Goal: Task Accomplishment & Management: Use online tool/utility

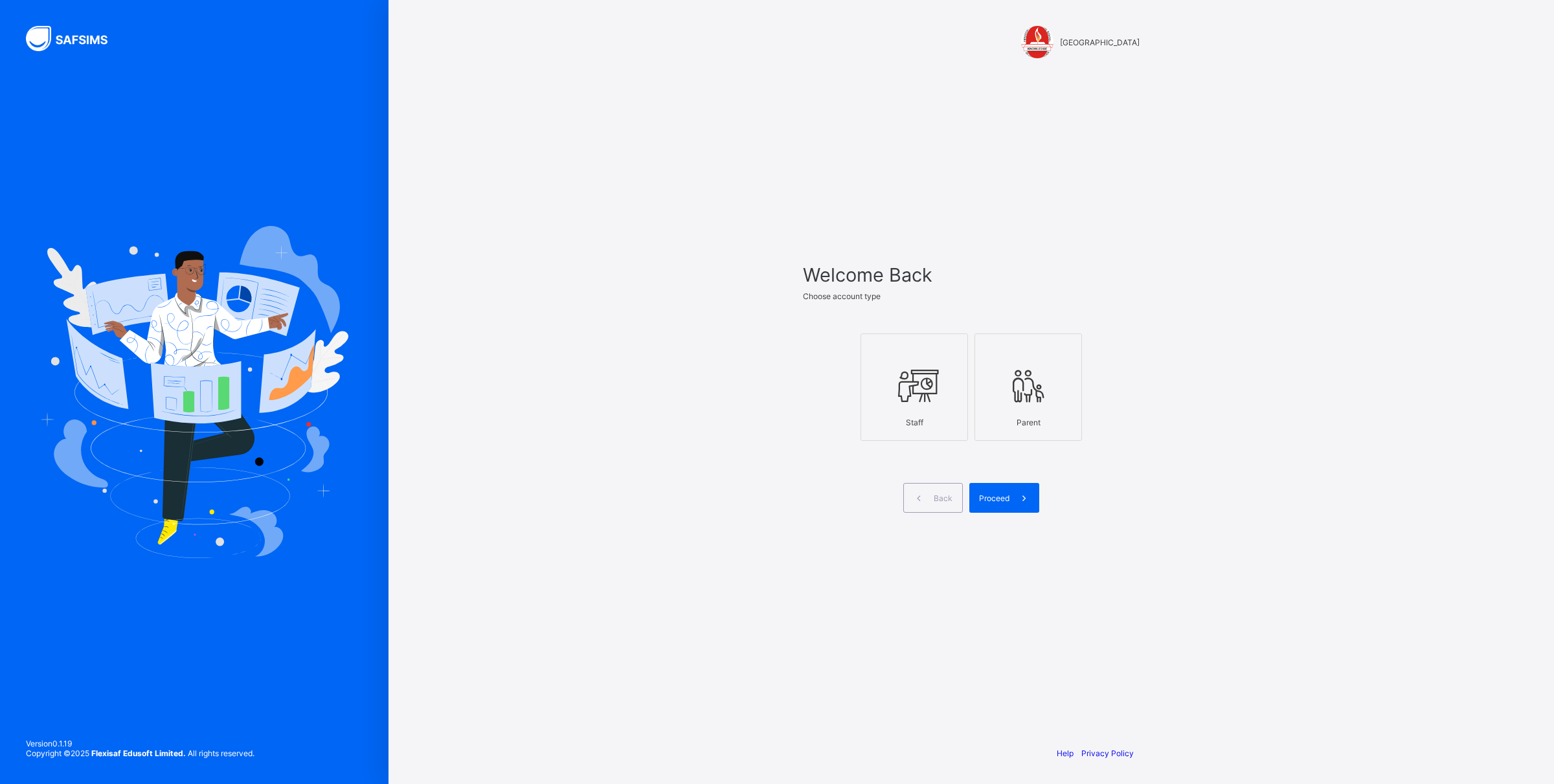
click at [917, 411] on div "Staff" at bounding box center [914, 423] width 93 height 23
click at [999, 500] on span "Proceed" at bounding box center [994, 498] width 30 height 9
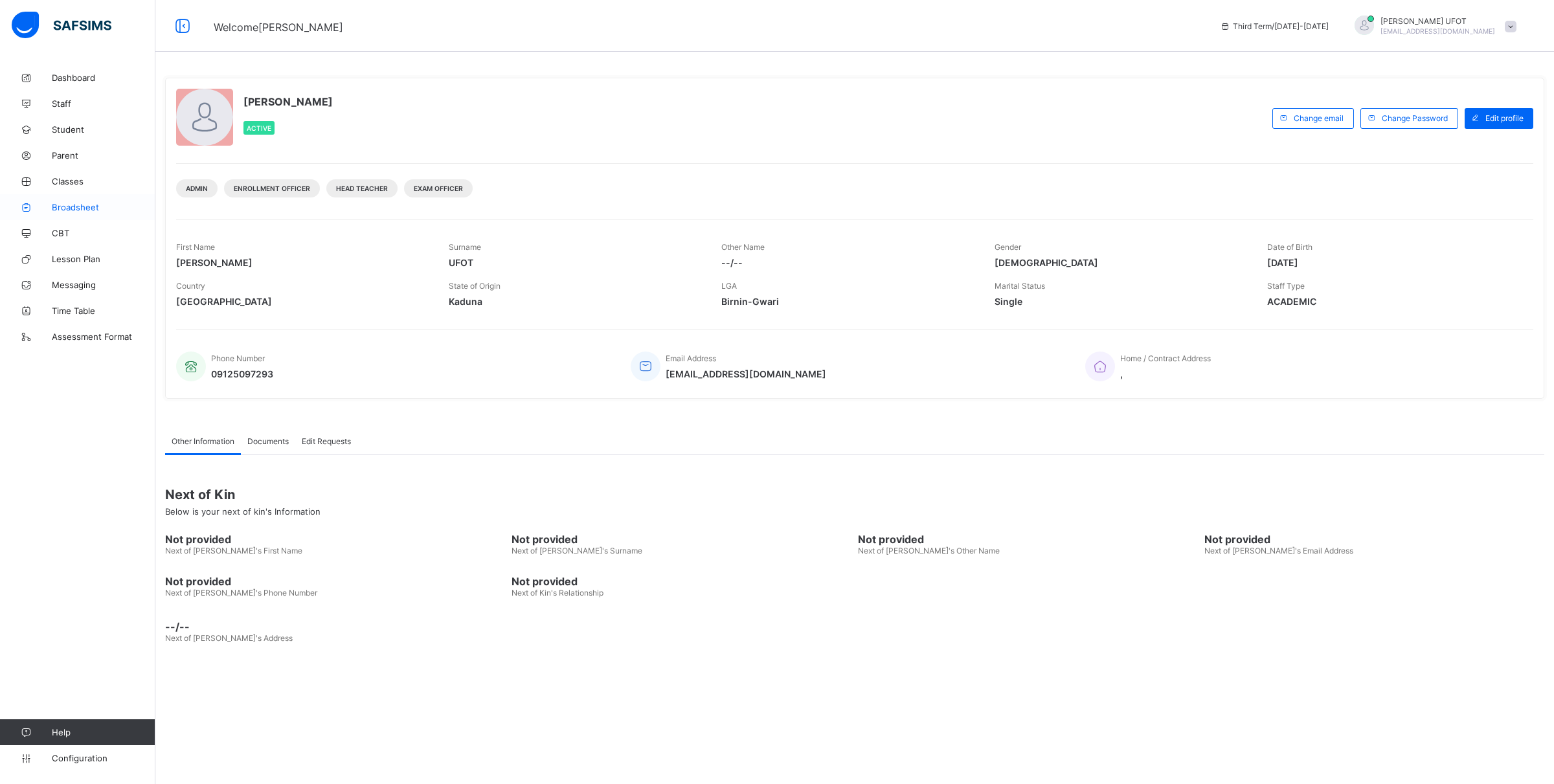
click at [120, 208] on span "Broadsheet" at bounding box center [104, 207] width 104 height 10
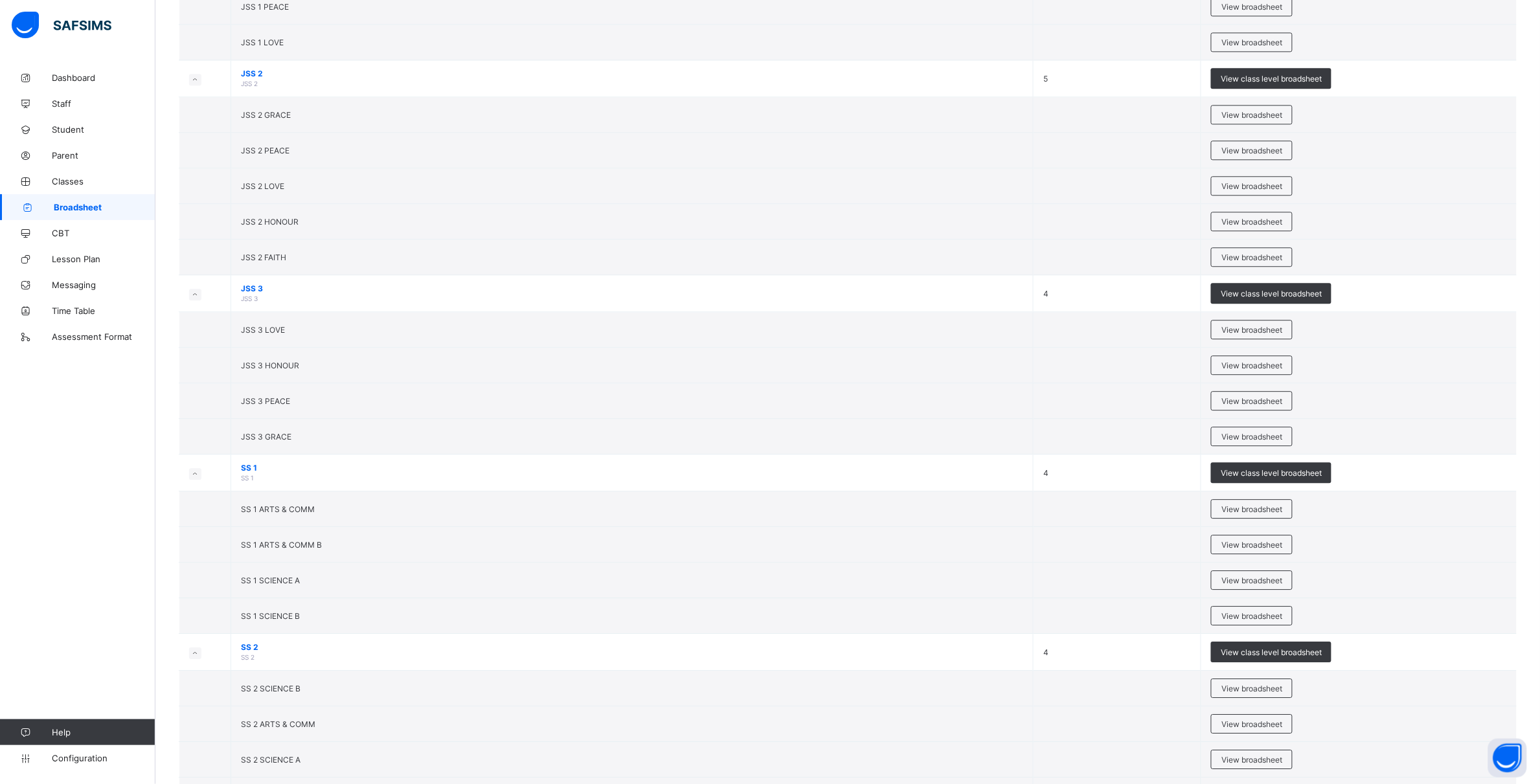
scroll to position [1528, 0]
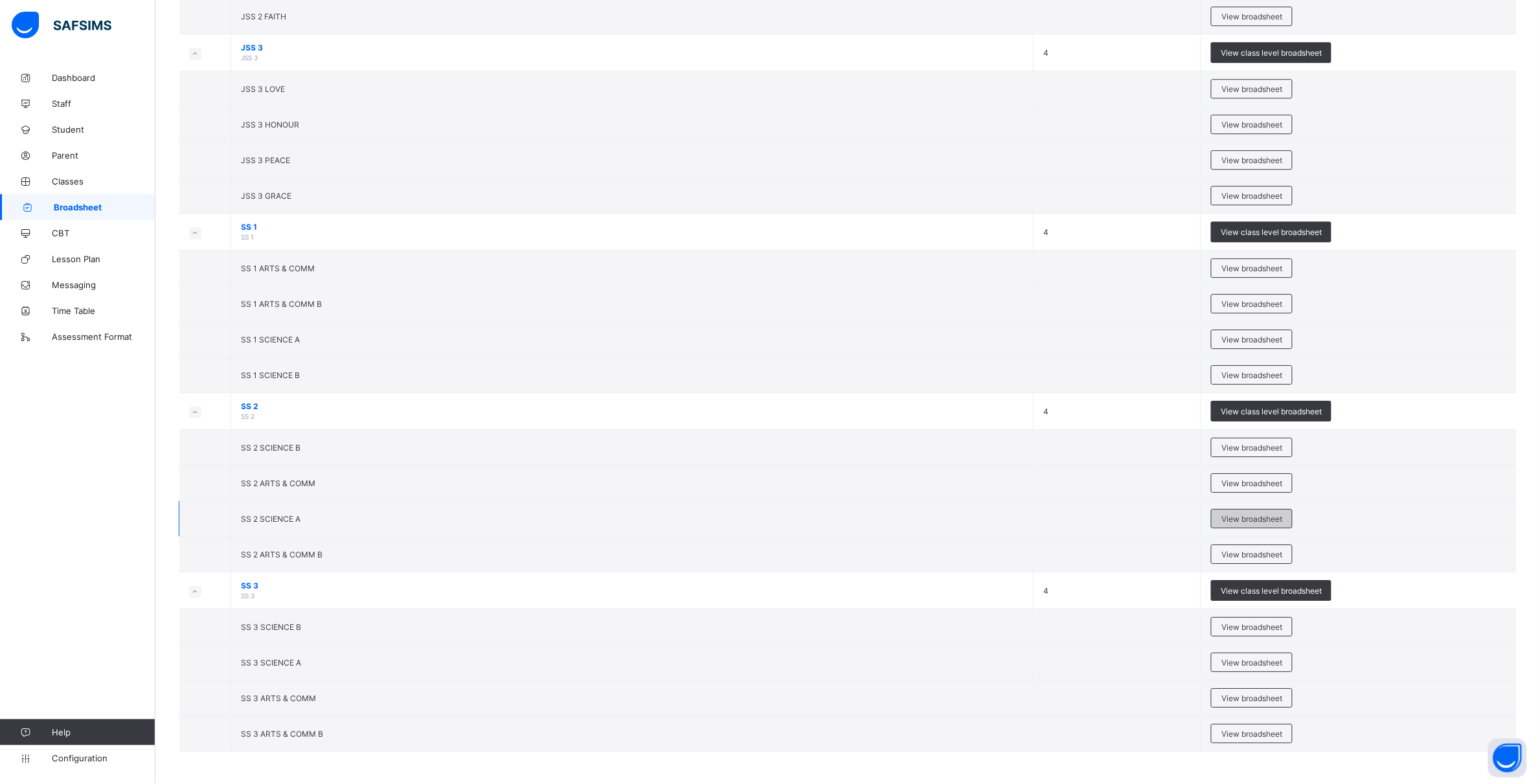
click at [1253, 522] on span "View broadsheet" at bounding box center [1252, 519] width 61 height 9
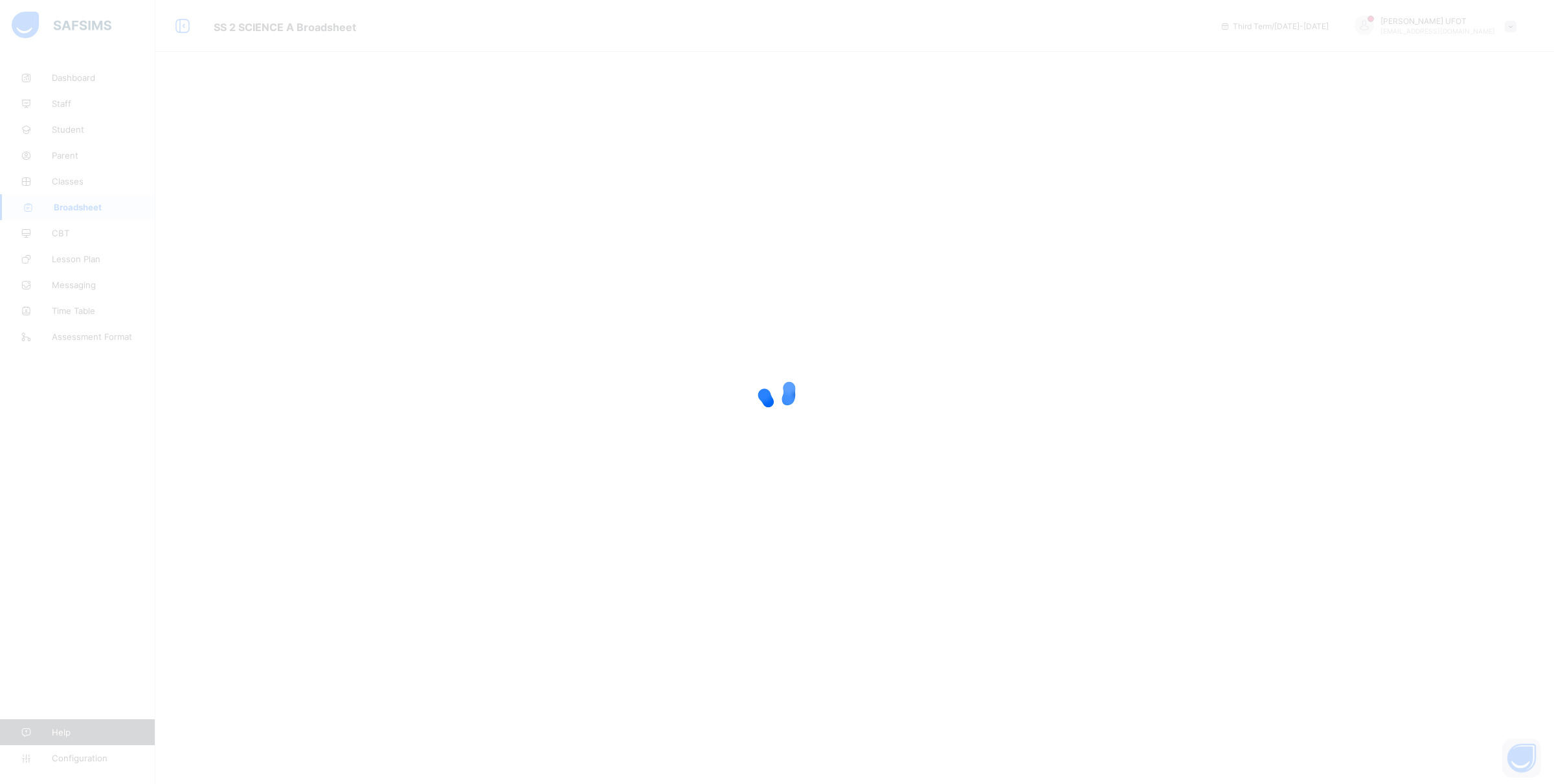
click at [640, 258] on div at bounding box center [777, 392] width 1554 height 784
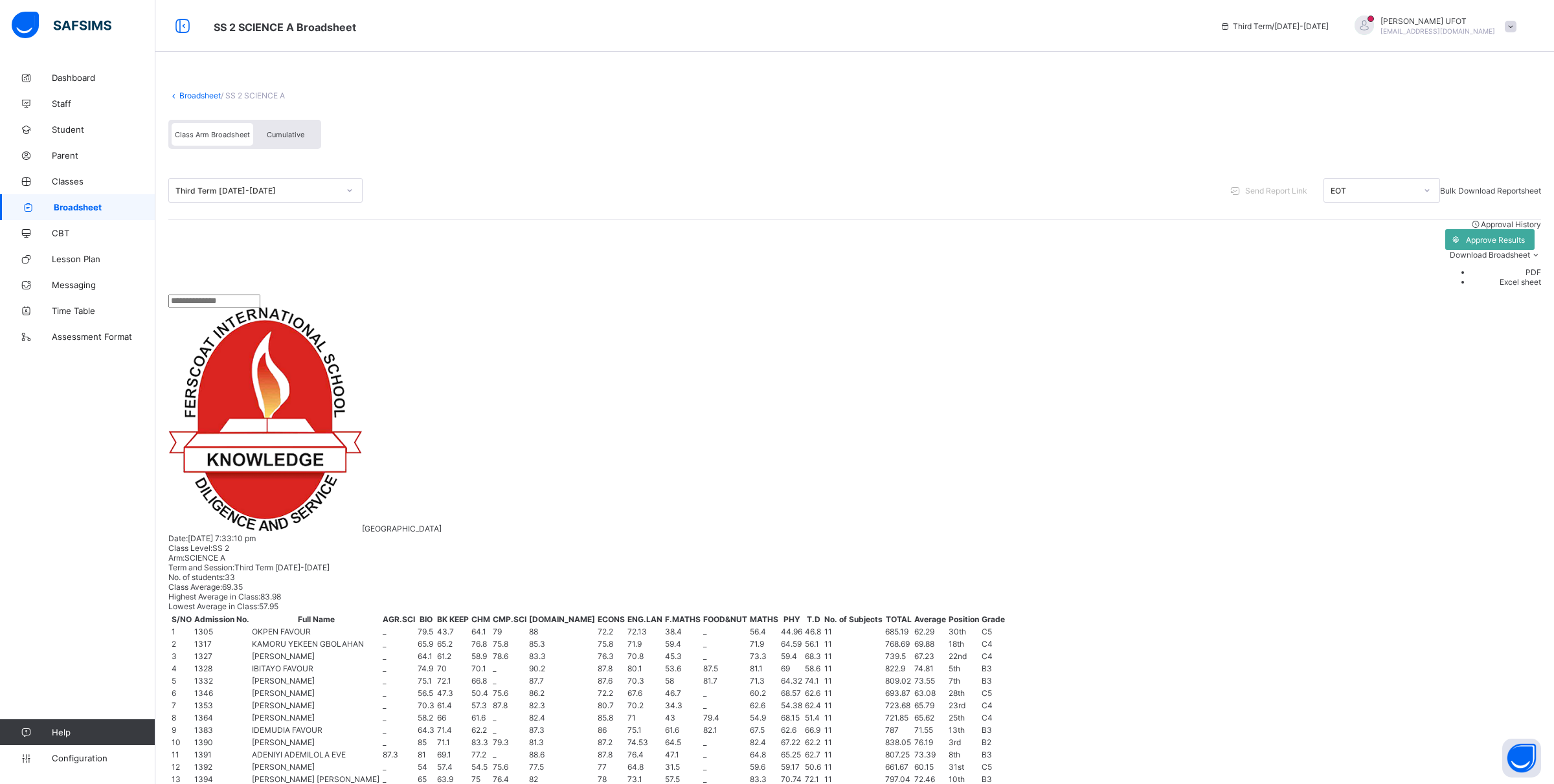
click at [192, 96] on link "Broadsheet" at bounding box center [200, 95] width 42 height 9
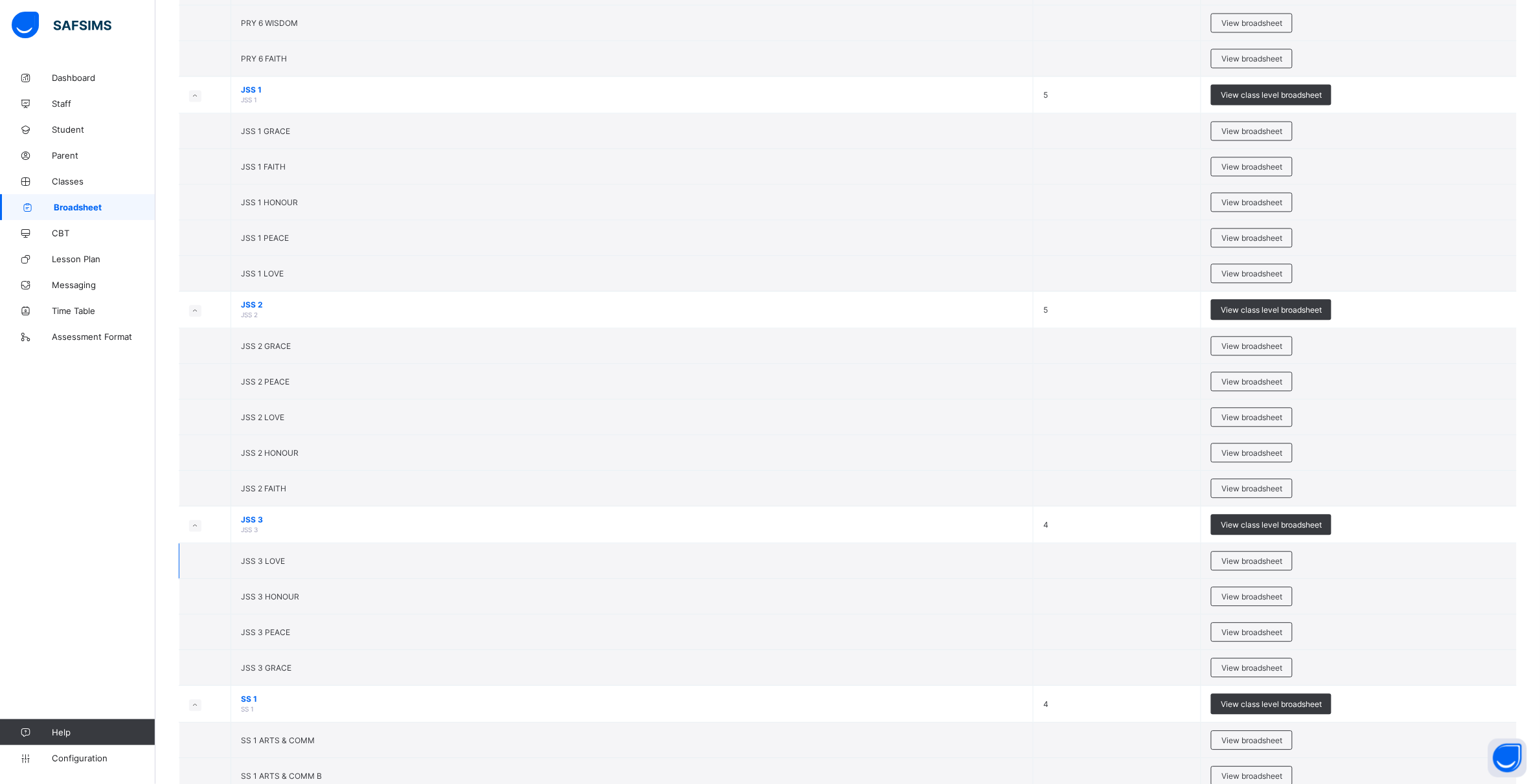
scroll to position [1133, 0]
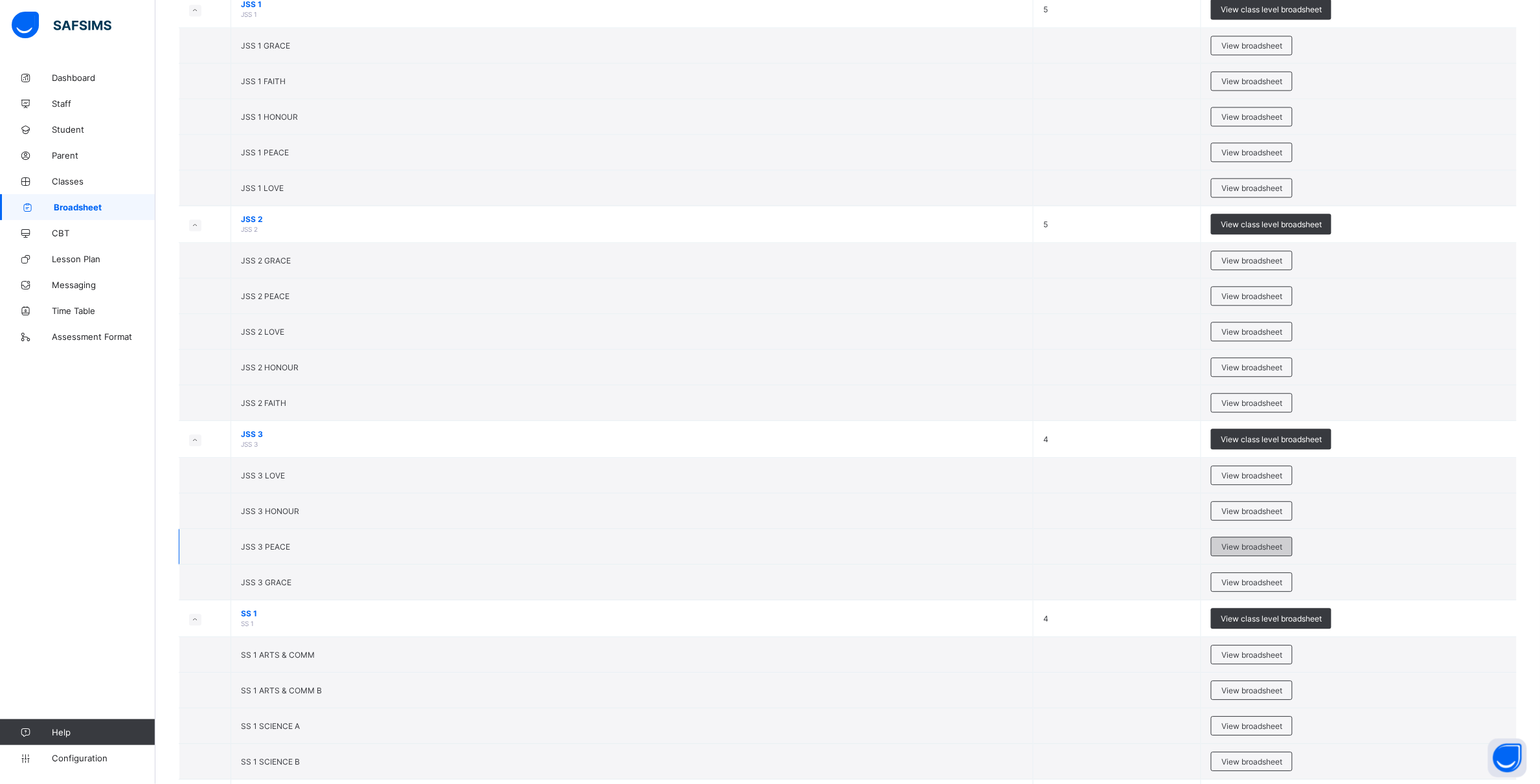
click at [1234, 551] on span "View broadsheet" at bounding box center [1252, 547] width 61 height 9
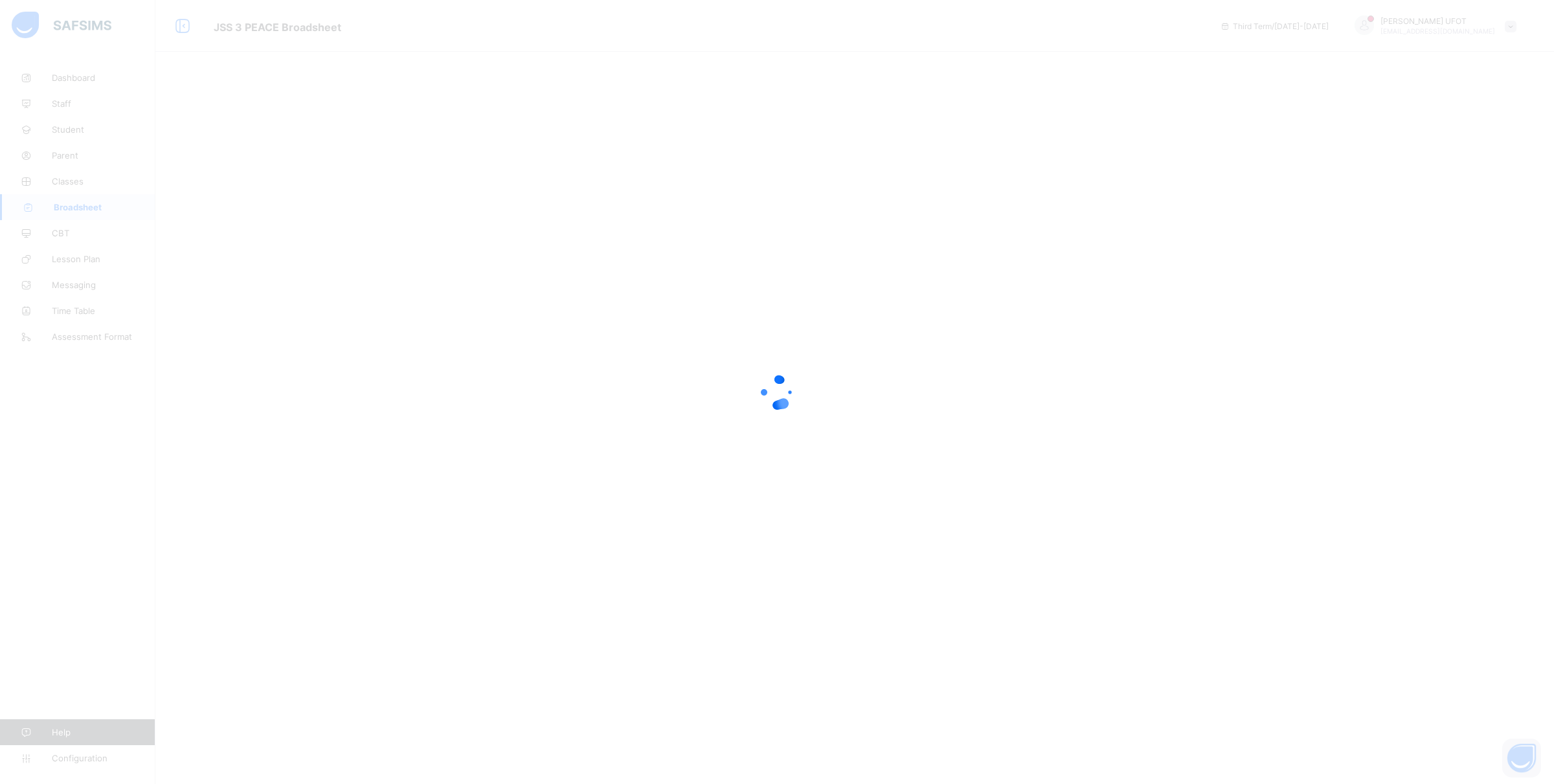
drag, startPoint x: 0, startPoint y: 402, endPoint x: 0, endPoint y: 732, distance: 330.0
click at [0, 598] on div at bounding box center [777, 392] width 1554 height 784
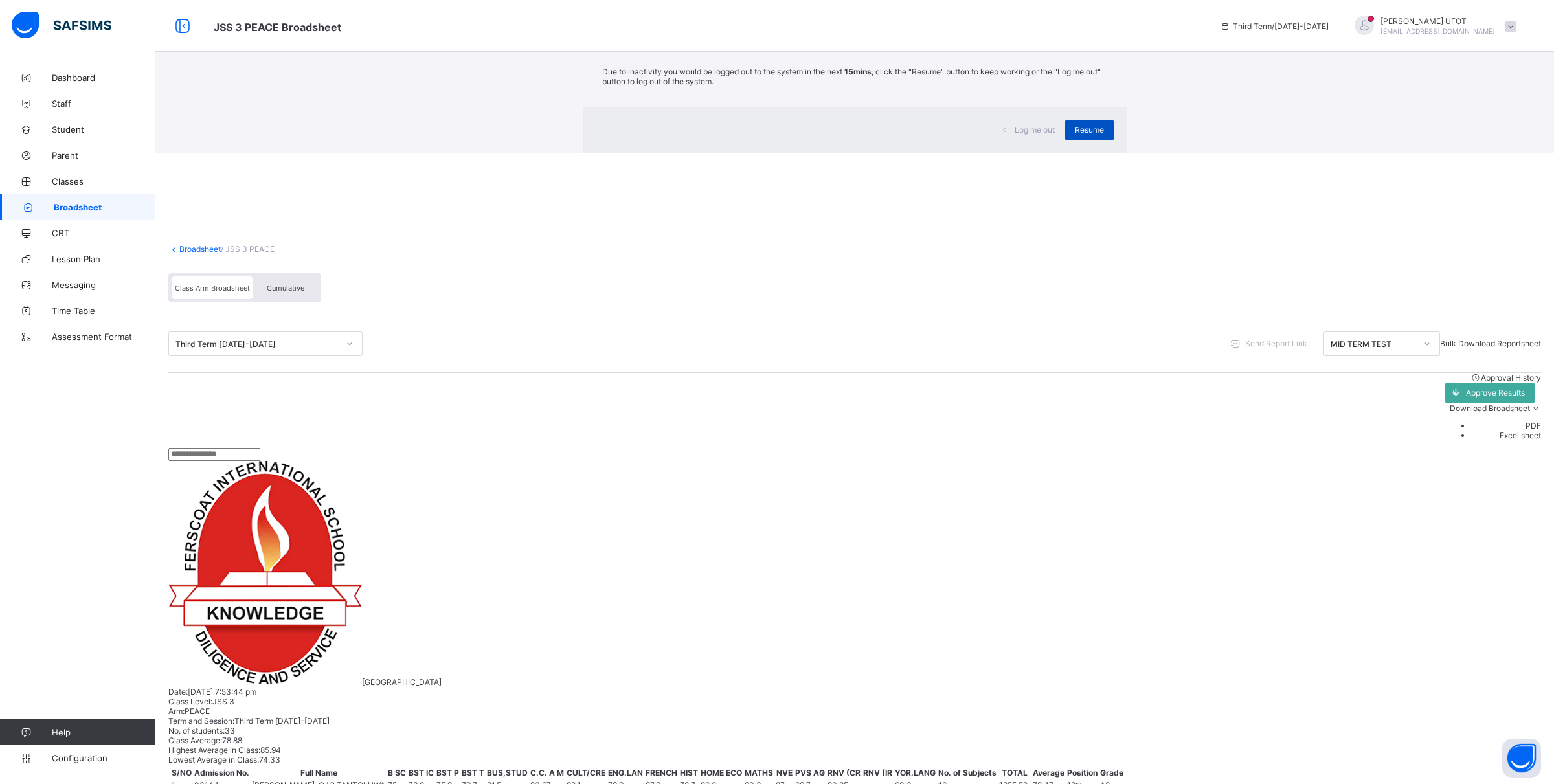
click at [1065, 141] on div "Resume" at bounding box center [1089, 130] width 48 height 21
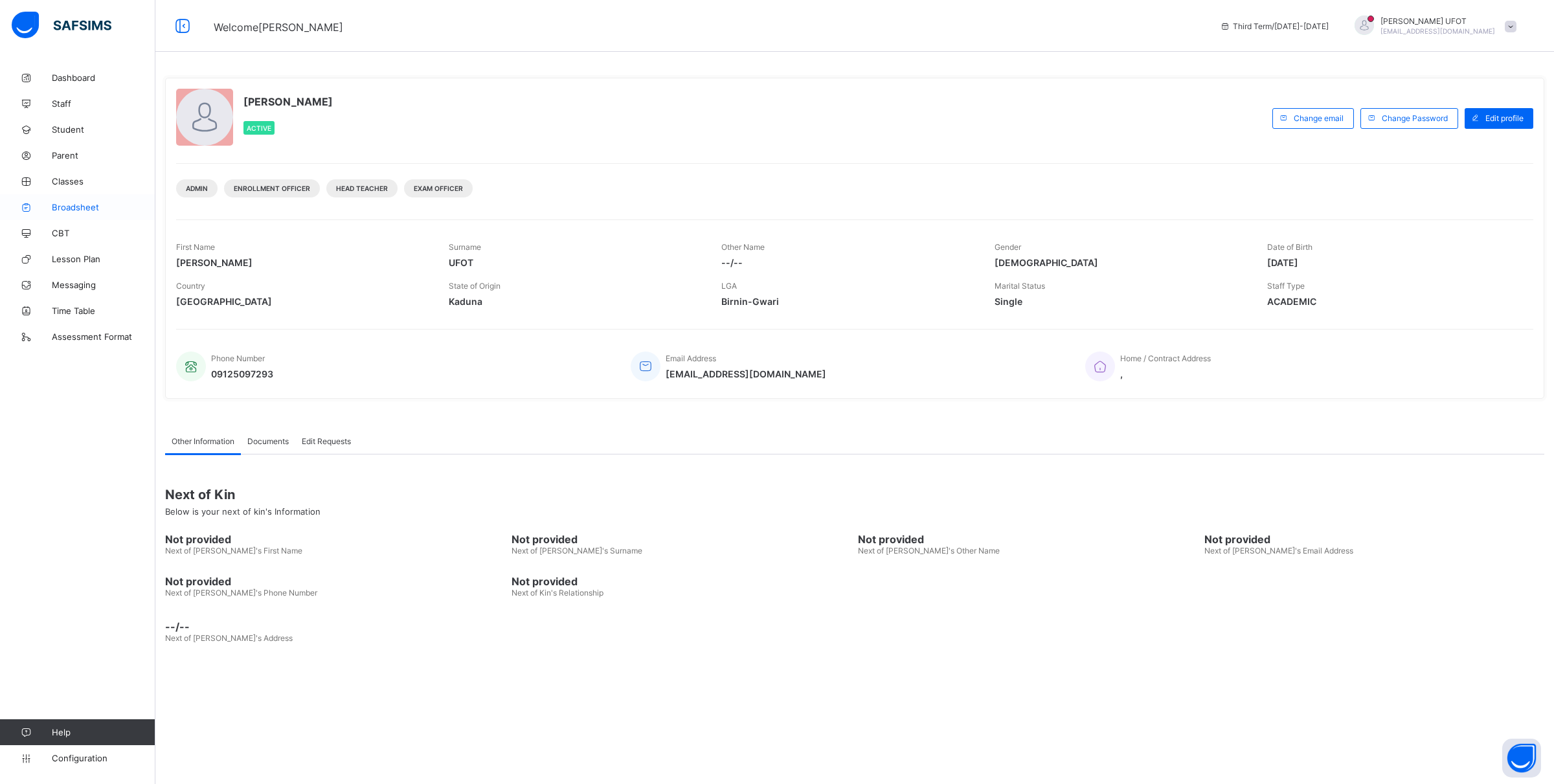
click at [52, 205] on span "Broadsheet" at bounding box center [104, 207] width 104 height 10
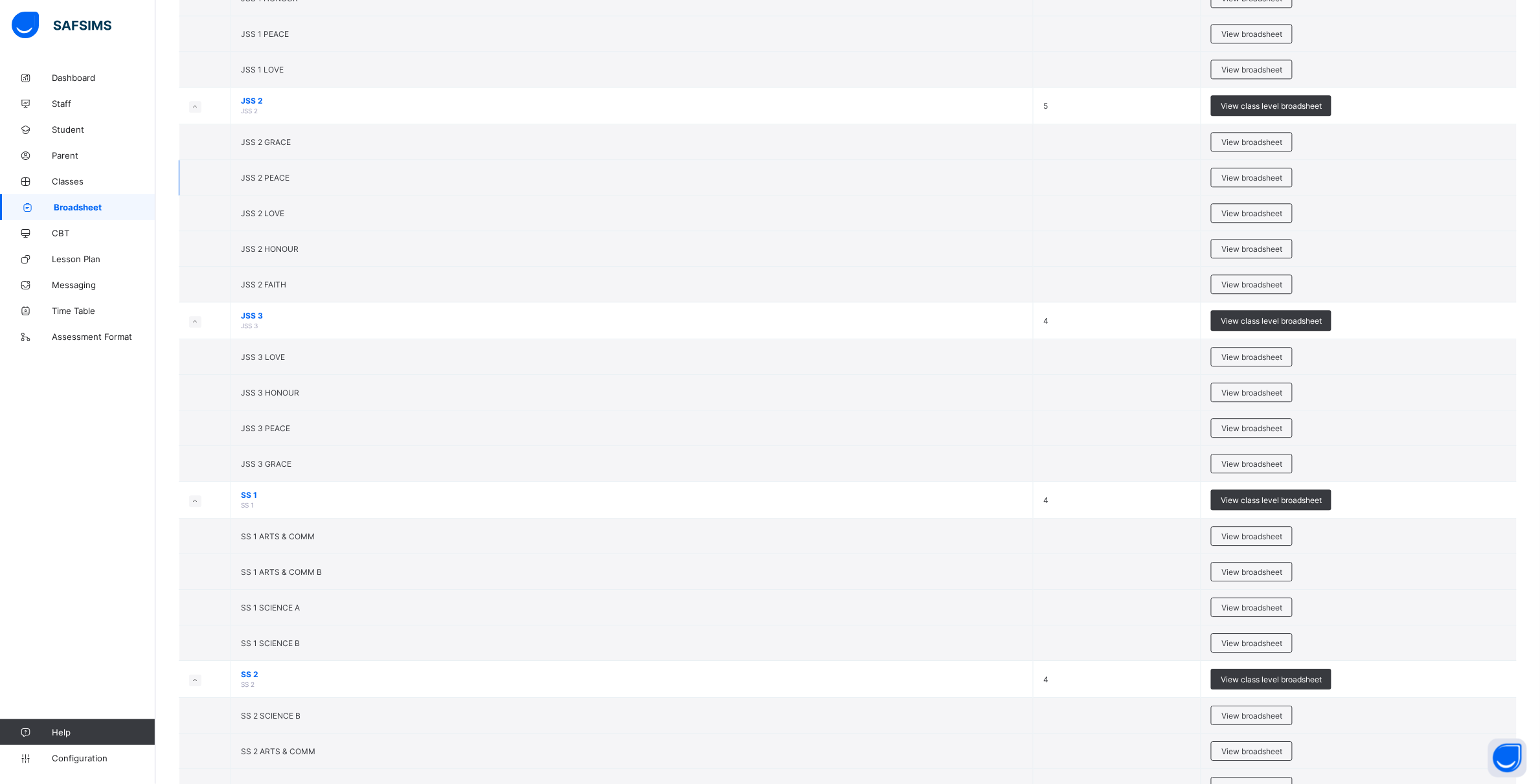
scroll to position [1295, 0]
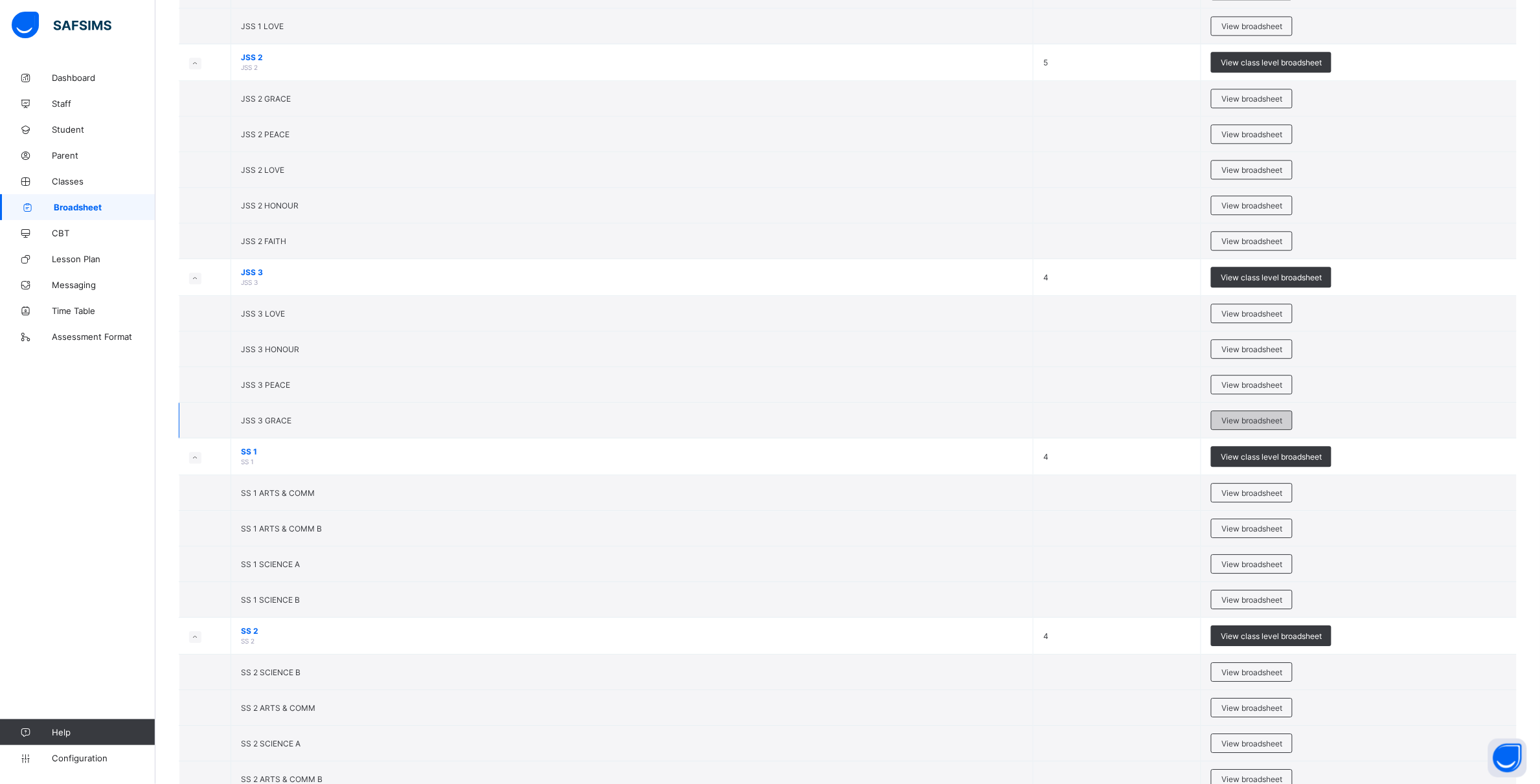
click at [1231, 425] on span "View broadsheet" at bounding box center [1252, 421] width 61 height 9
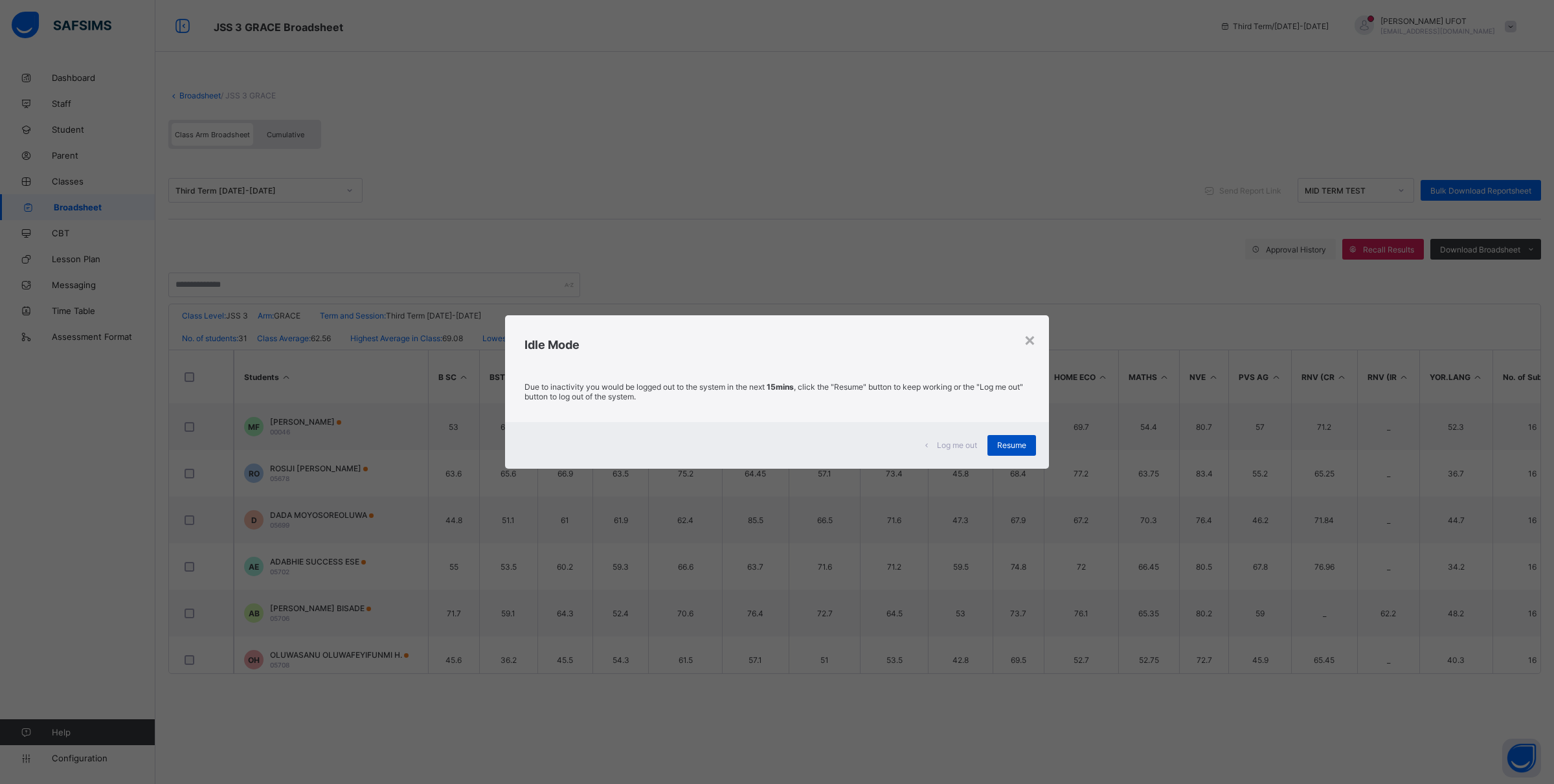
click at [1014, 448] on span "Resume" at bounding box center [1011, 445] width 29 height 9
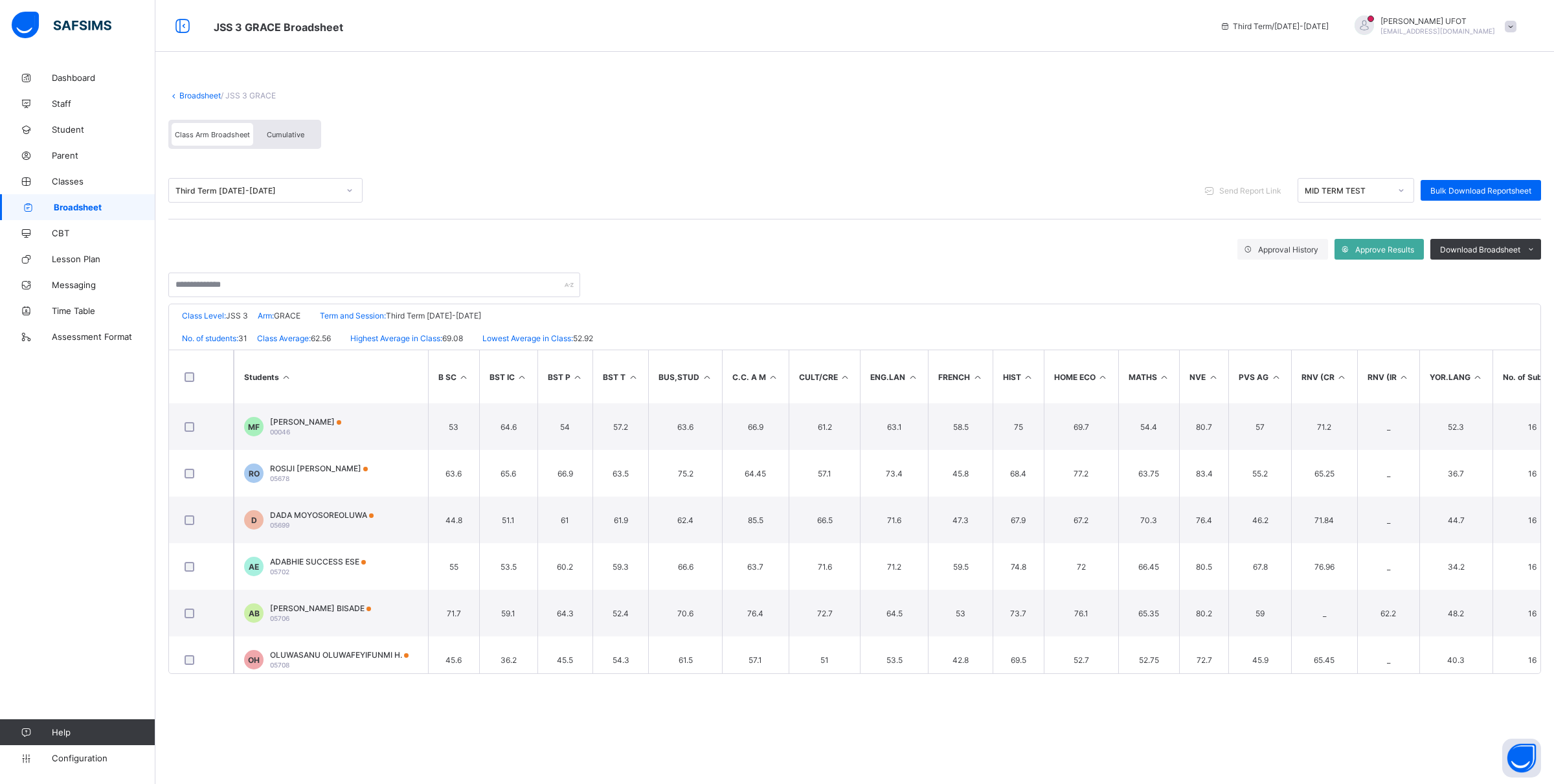
click at [211, 98] on link "Broadsheet" at bounding box center [200, 95] width 42 height 9
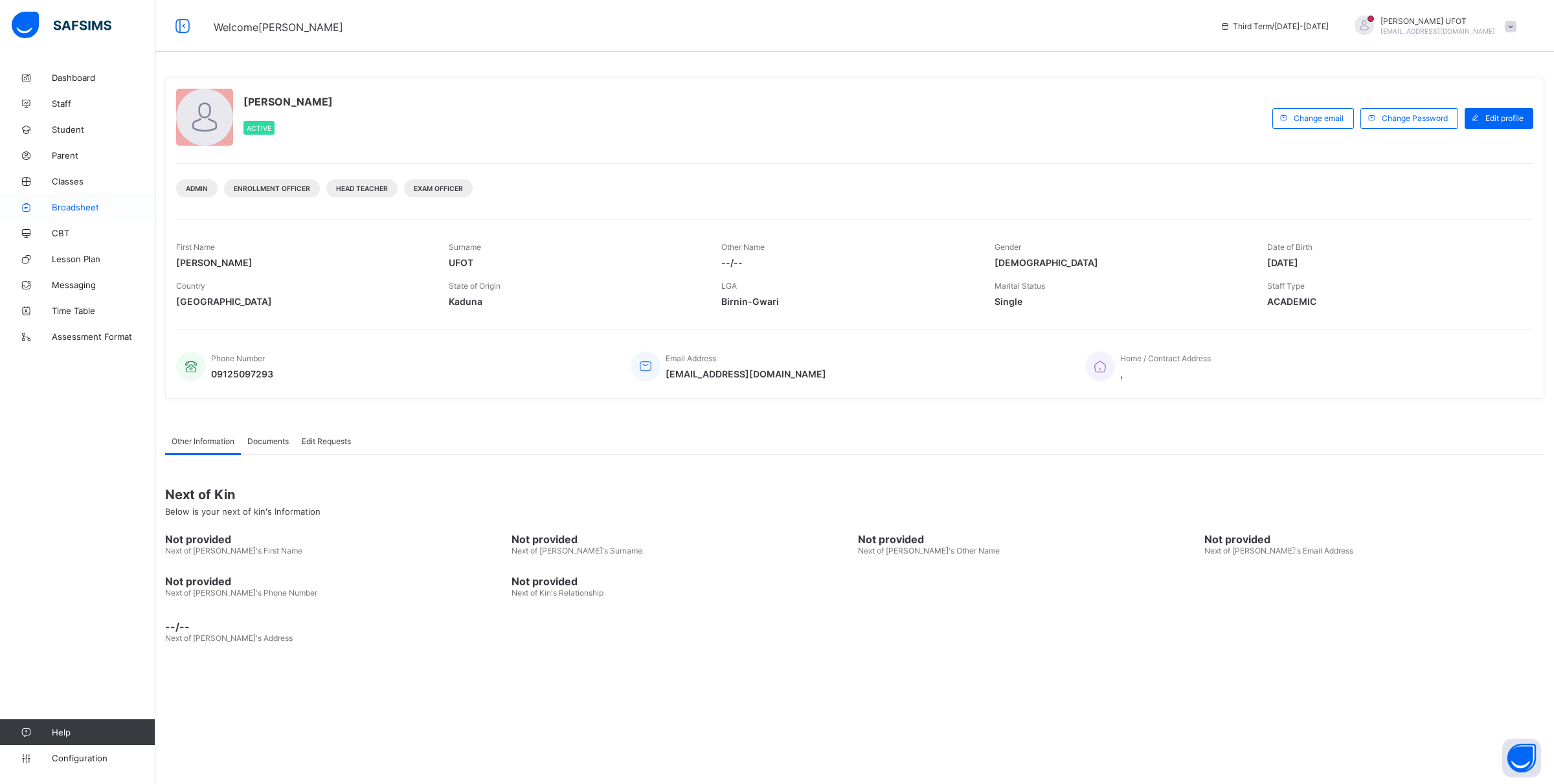
click at [65, 201] on link "Broadsheet" at bounding box center [77, 207] width 156 height 25
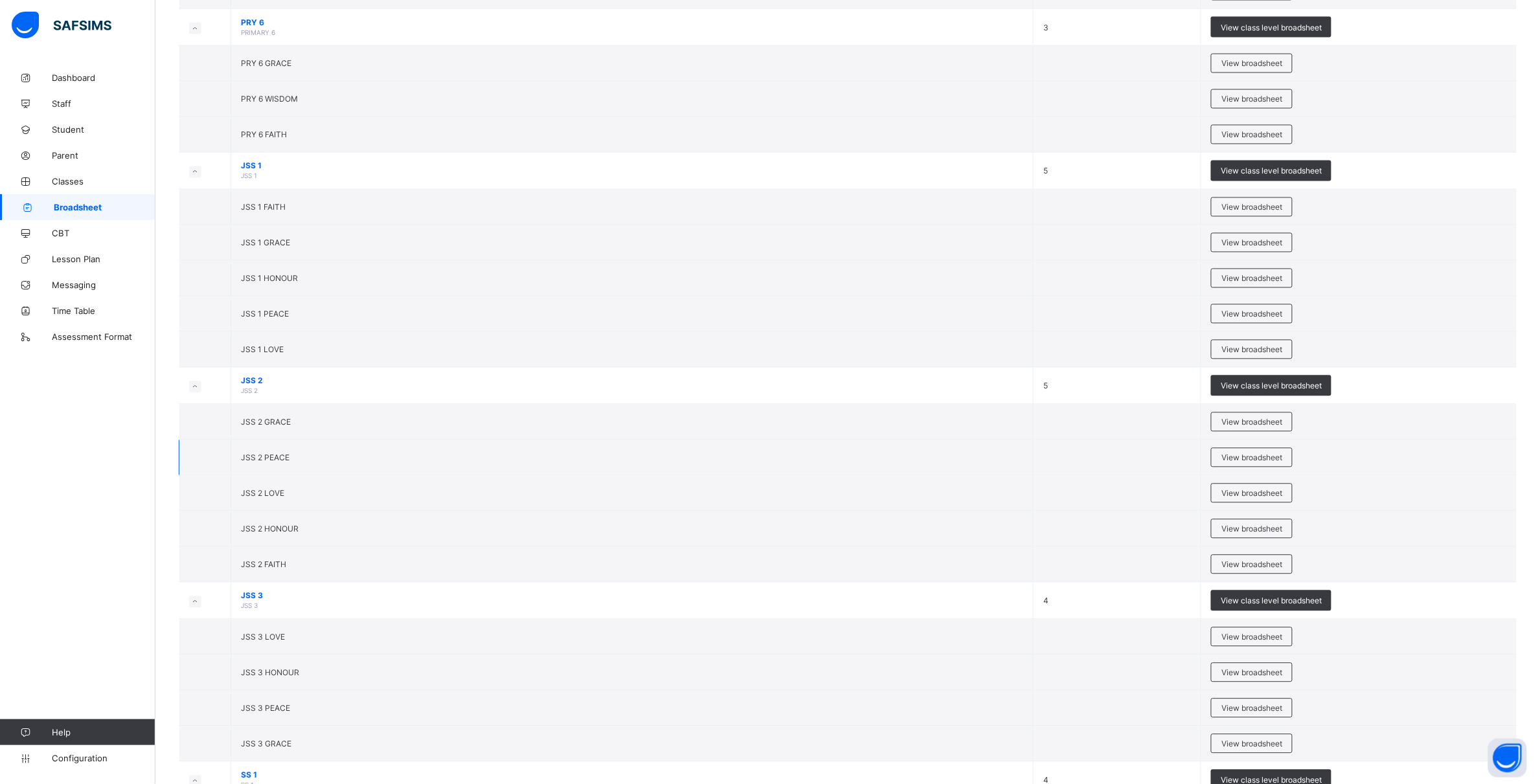
scroll to position [1133, 0]
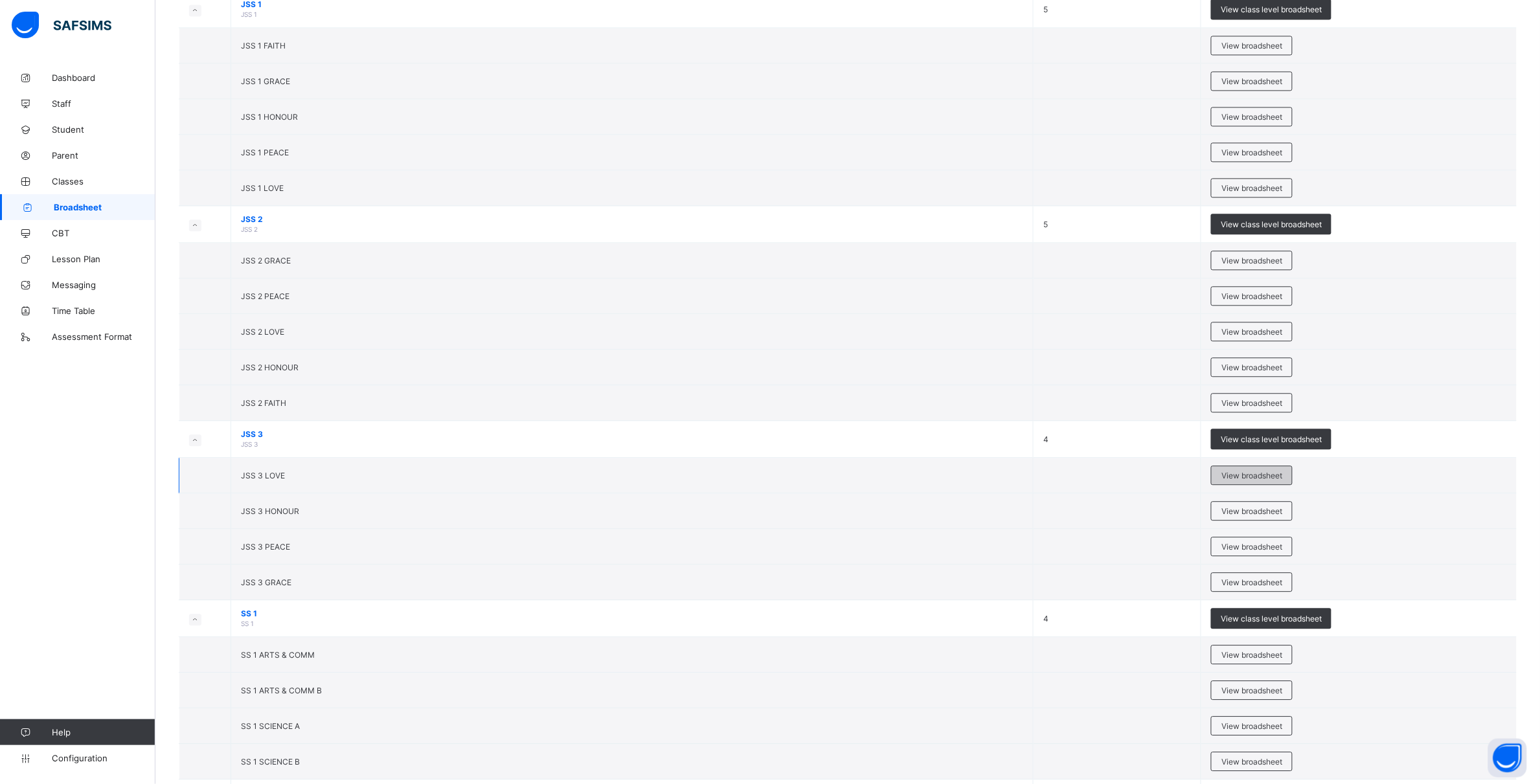
click at [1235, 480] on span "View broadsheet" at bounding box center [1252, 475] width 61 height 9
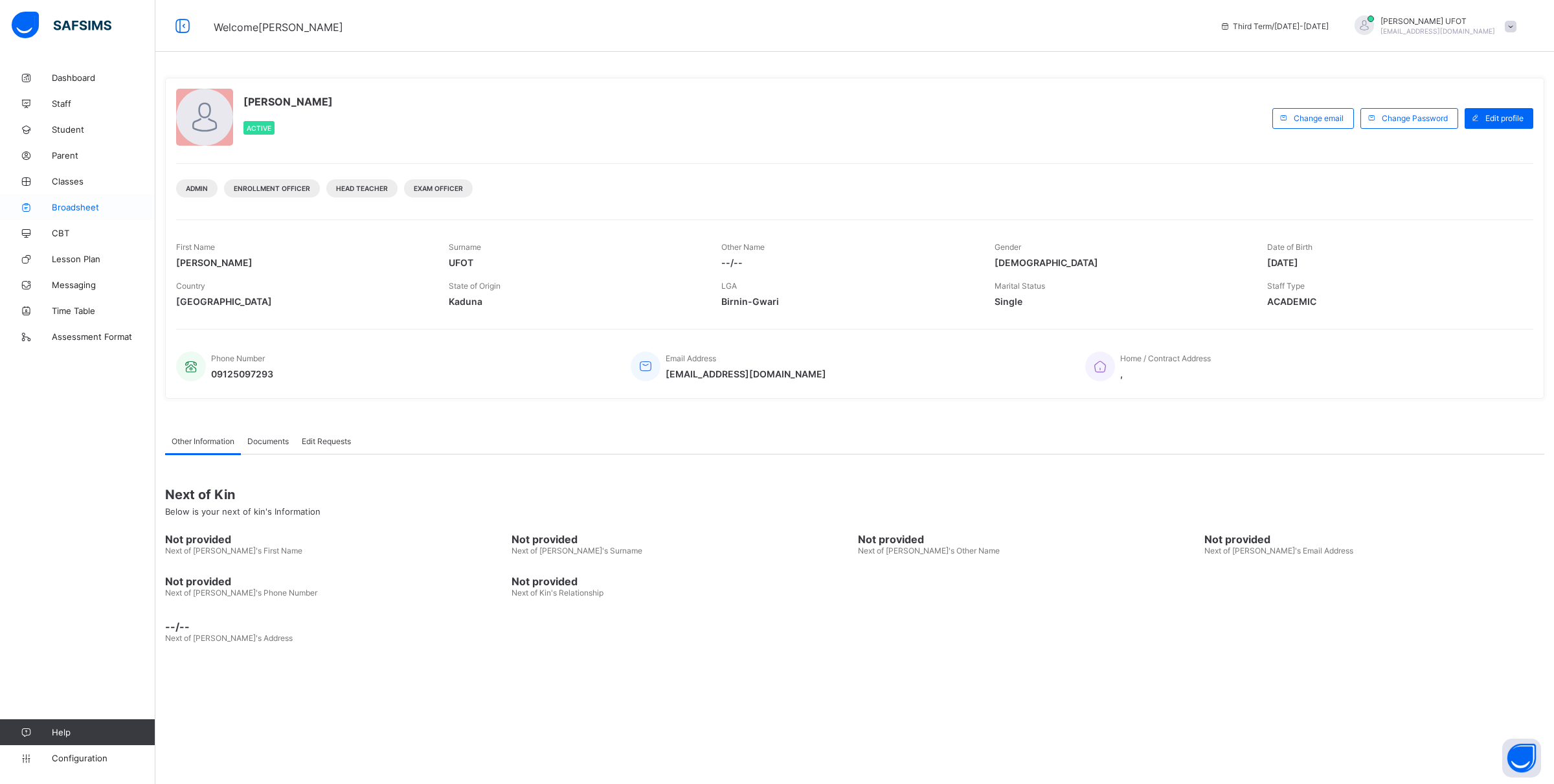
click at [90, 203] on span "Broadsheet" at bounding box center [104, 207] width 104 height 10
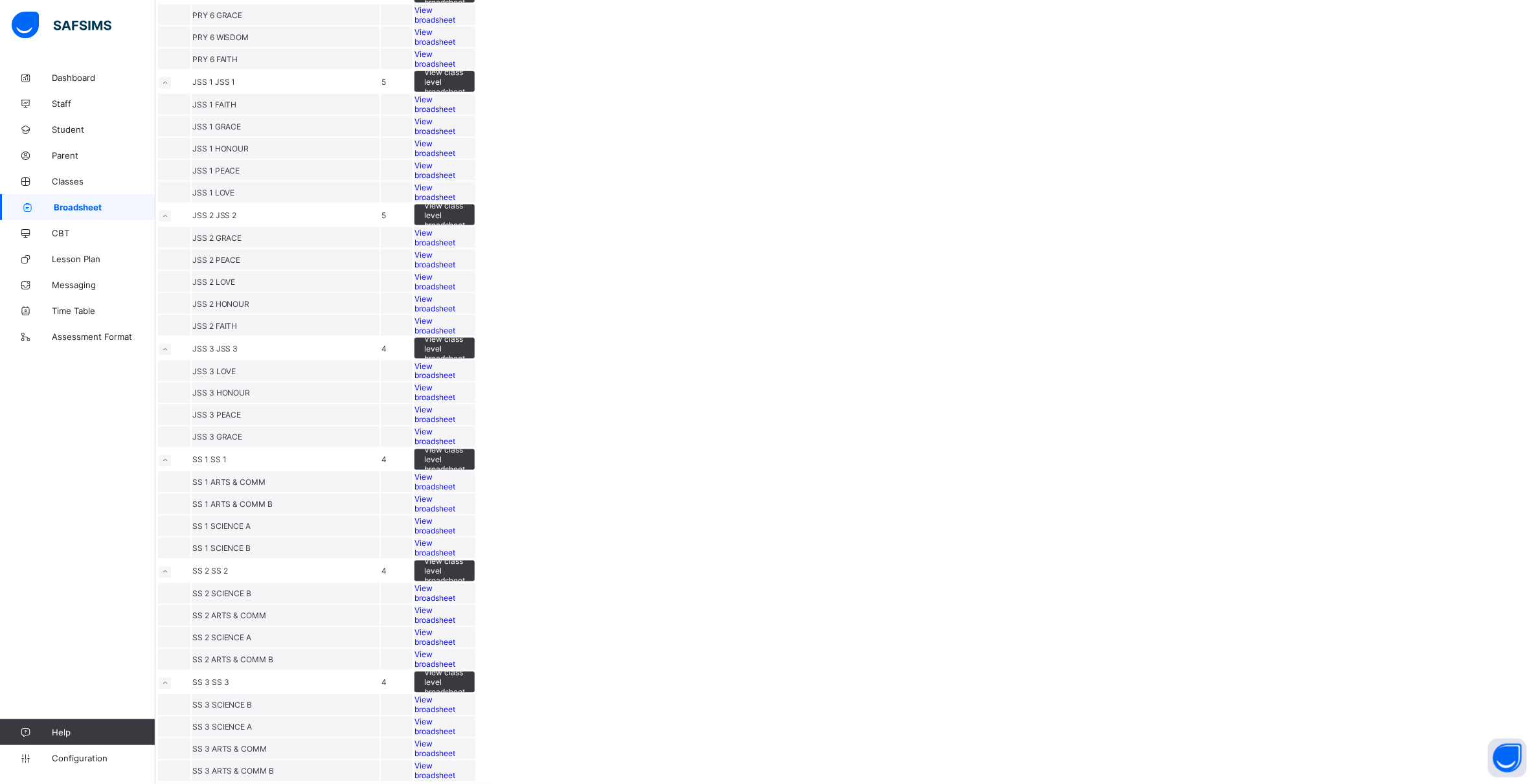
scroll to position [1052, 0]
click at [475, 403] on div "View broadsheet" at bounding box center [444, 392] width 60 height 20
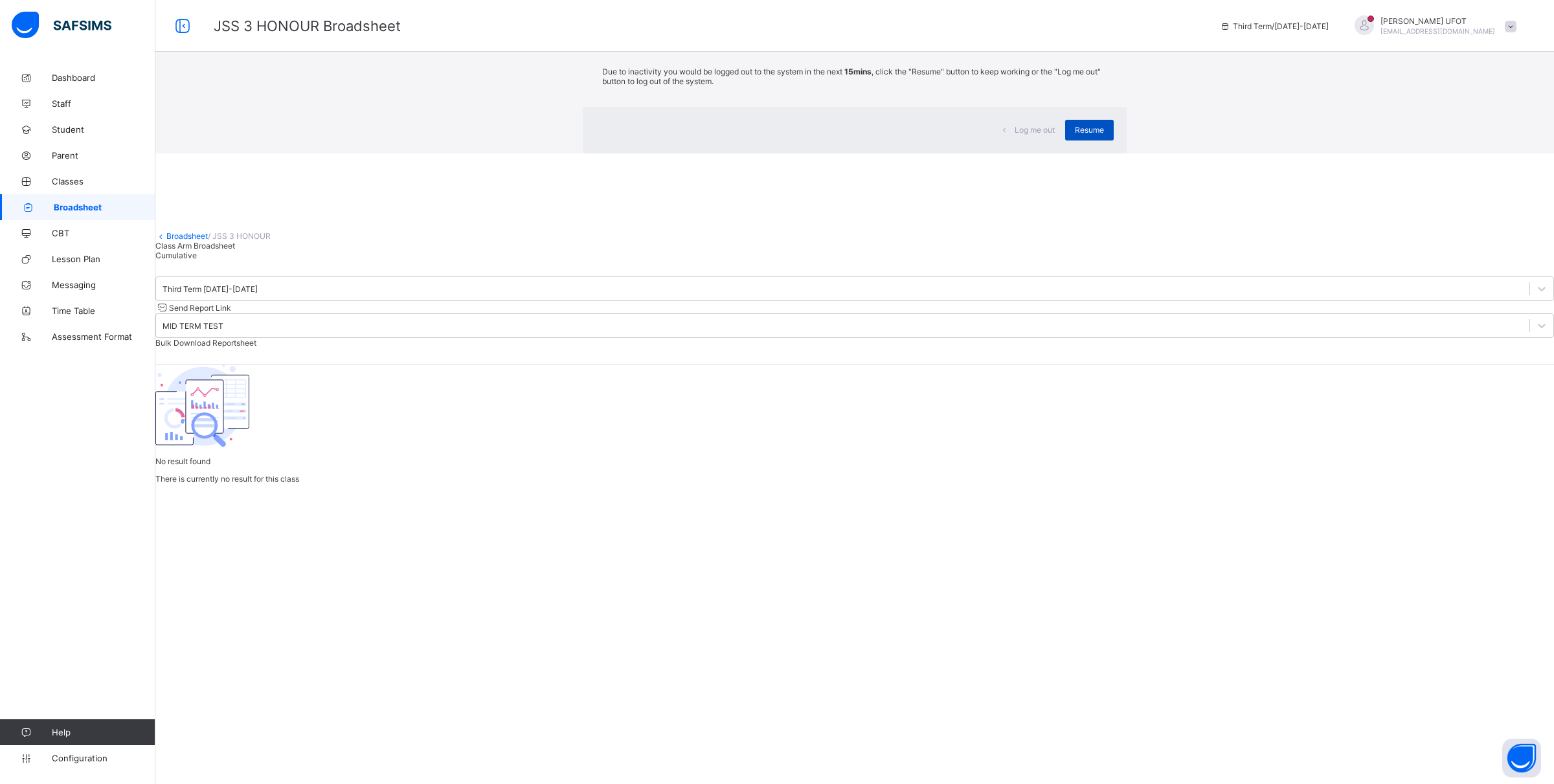
click at [1075, 135] on span "Resume" at bounding box center [1089, 129] width 29 height 9
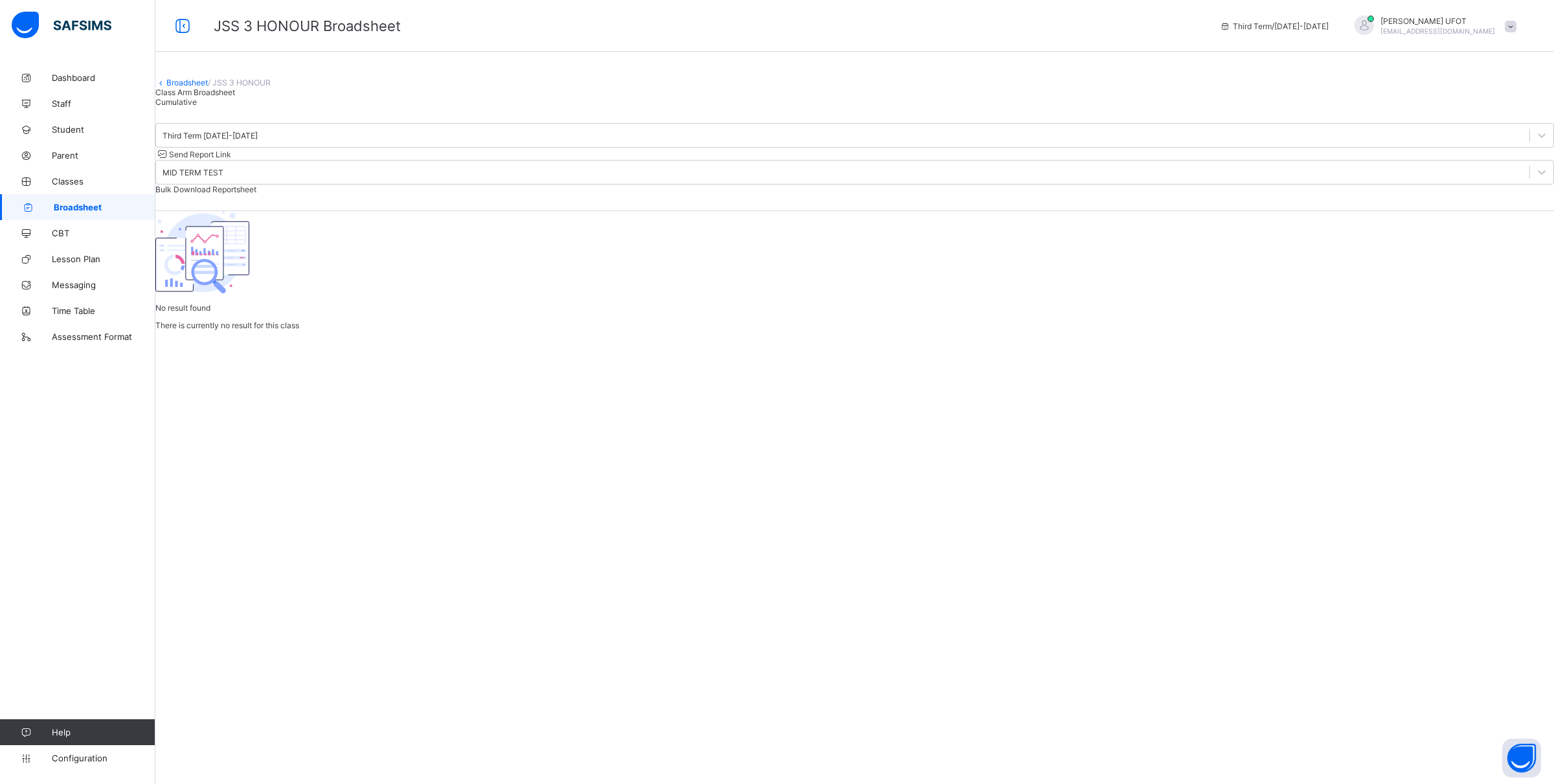
click at [204, 88] on link "Broadsheet" at bounding box center [187, 82] width 42 height 9
